Goal: Task Accomplishment & Management: Manage account settings

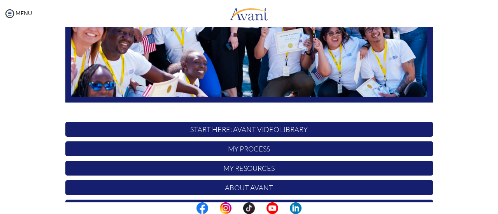
scroll to position [218, 0]
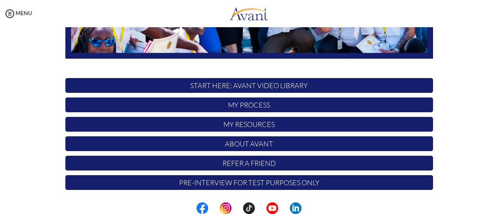
click at [257, 83] on p "START HERE: Avant Video Library" at bounding box center [249, 85] width 368 height 15
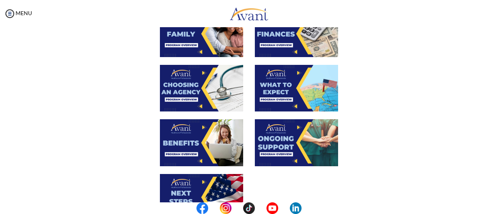
scroll to position [233, 0]
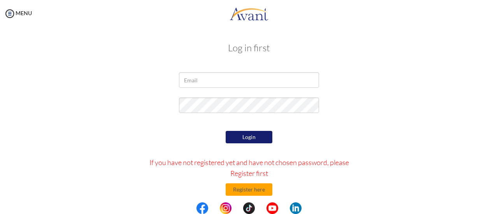
click at [0, 0] on div at bounding box center [0, 0] width 0 height 0
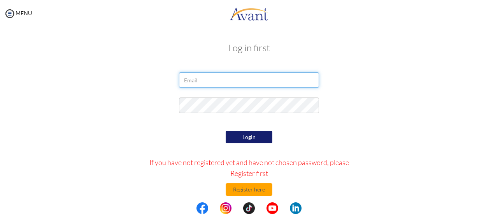
click at [280, 77] on input "email" at bounding box center [249, 80] width 140 height 16
type input "patricksamillano@gmail.com"
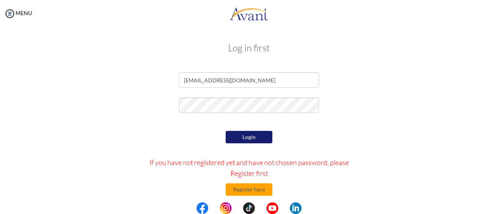
click at [261, 137] on button "Login" at bounding box center [249, 137] width 47 height 12
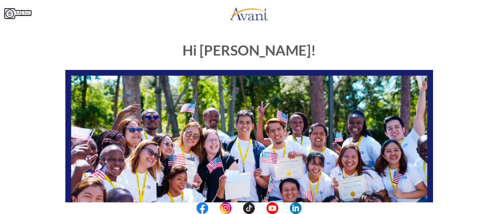
click at [11, 16] on img at bounding box center [10, 14] width 12 height 12
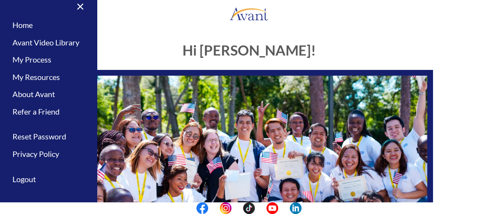
scroll to position [13, 0]
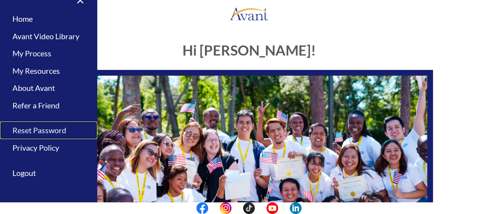
click at [56, 132] on link "Reset Password" at bounding box center [48, 131] width 97 height 18
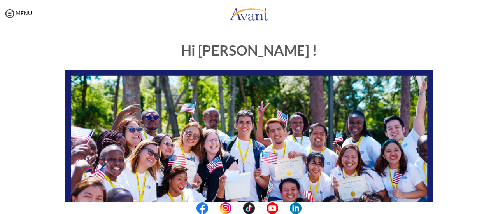
click at [0, 0] on div at bounding box center [0, 0] width 0 height 0
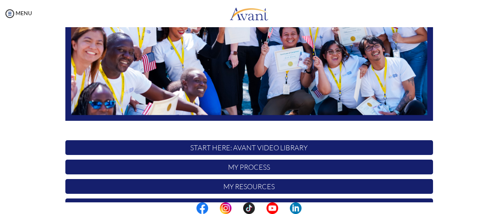
scroll to position [218, 0]
